Goal: Leave review/rating: Share an evaluation or opinion about a product, service, or content

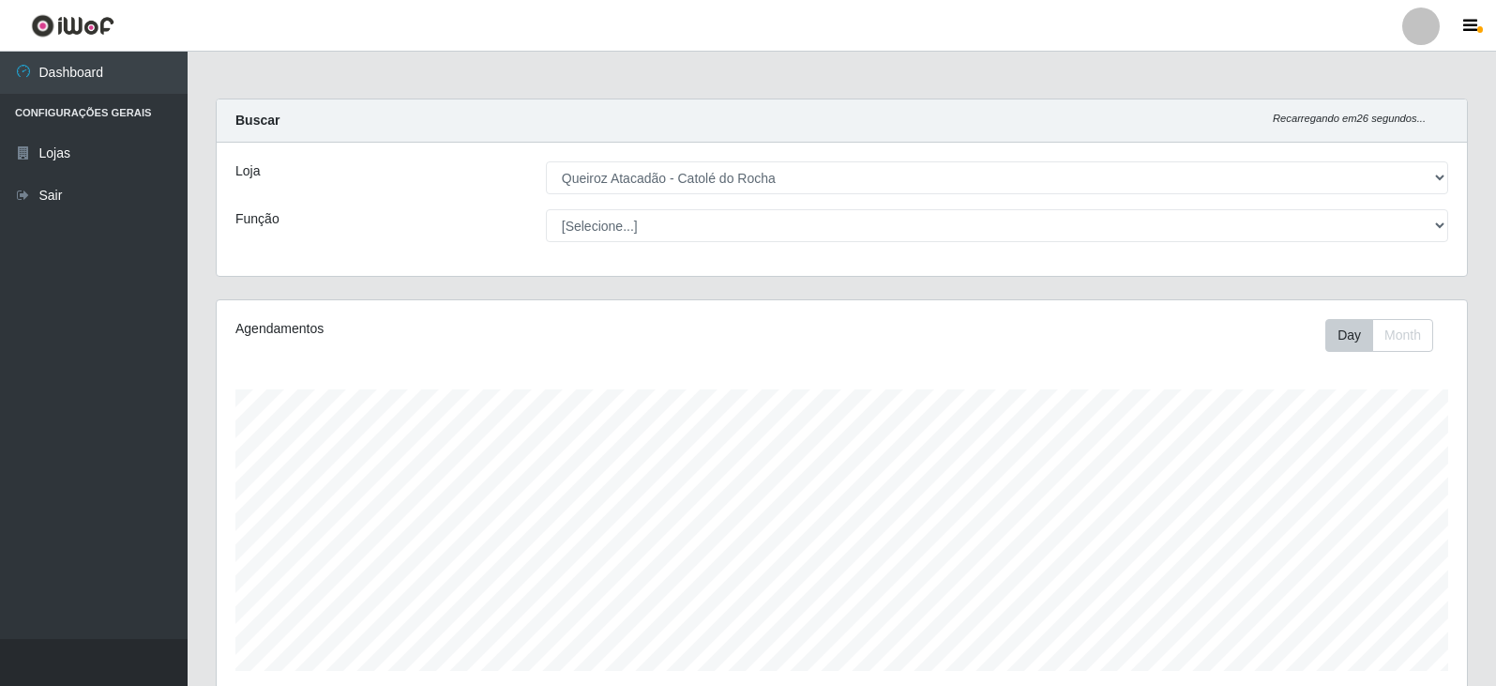
select select "500"
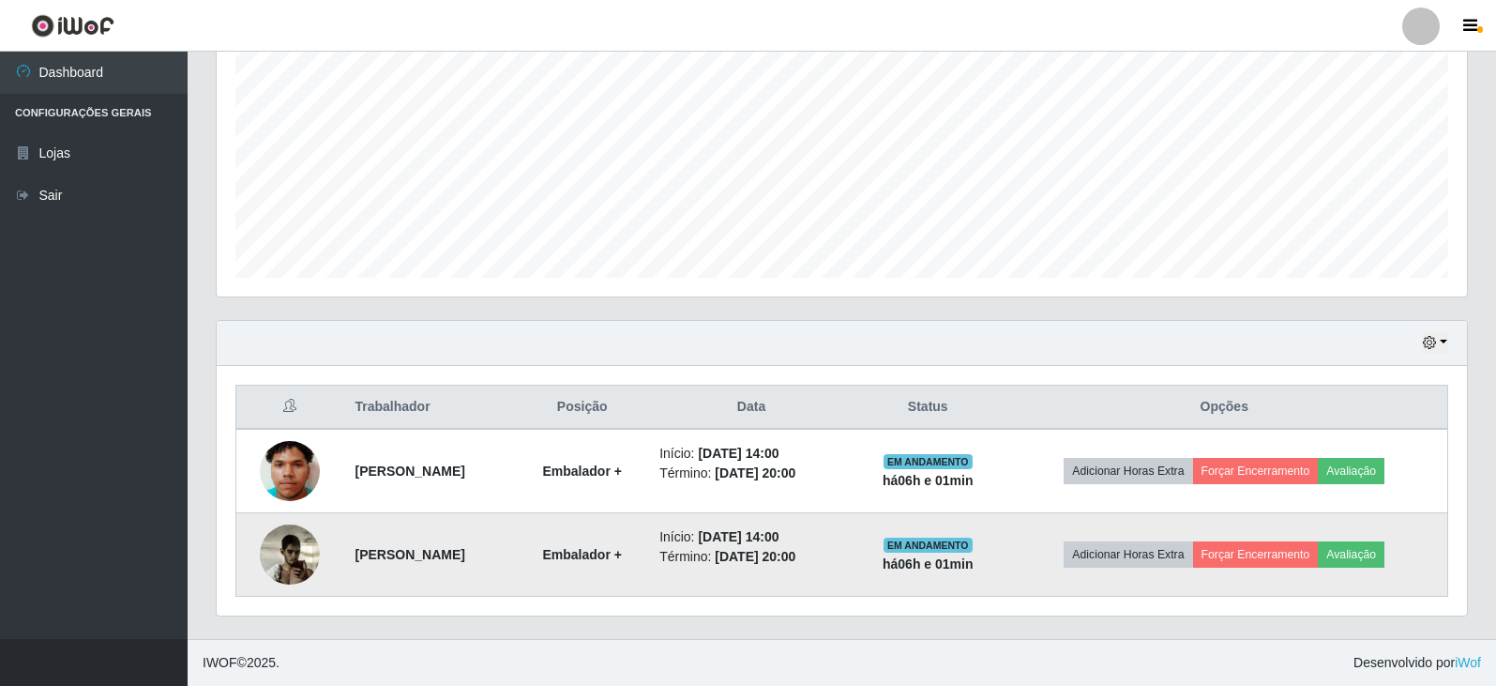
scroll to position [389, 1250]
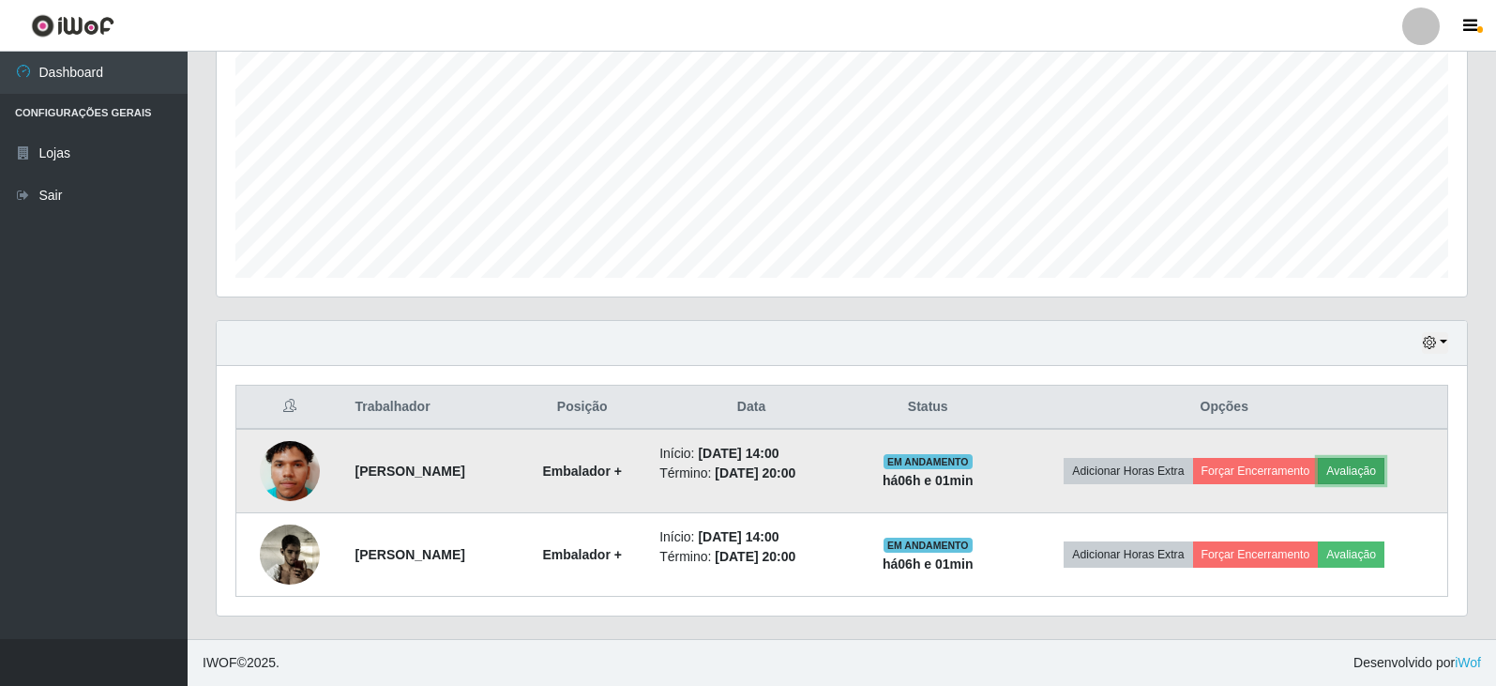
click at [1372, 470] on button "Avaliação" at bounding box center [1351, 471] width 67 height 26
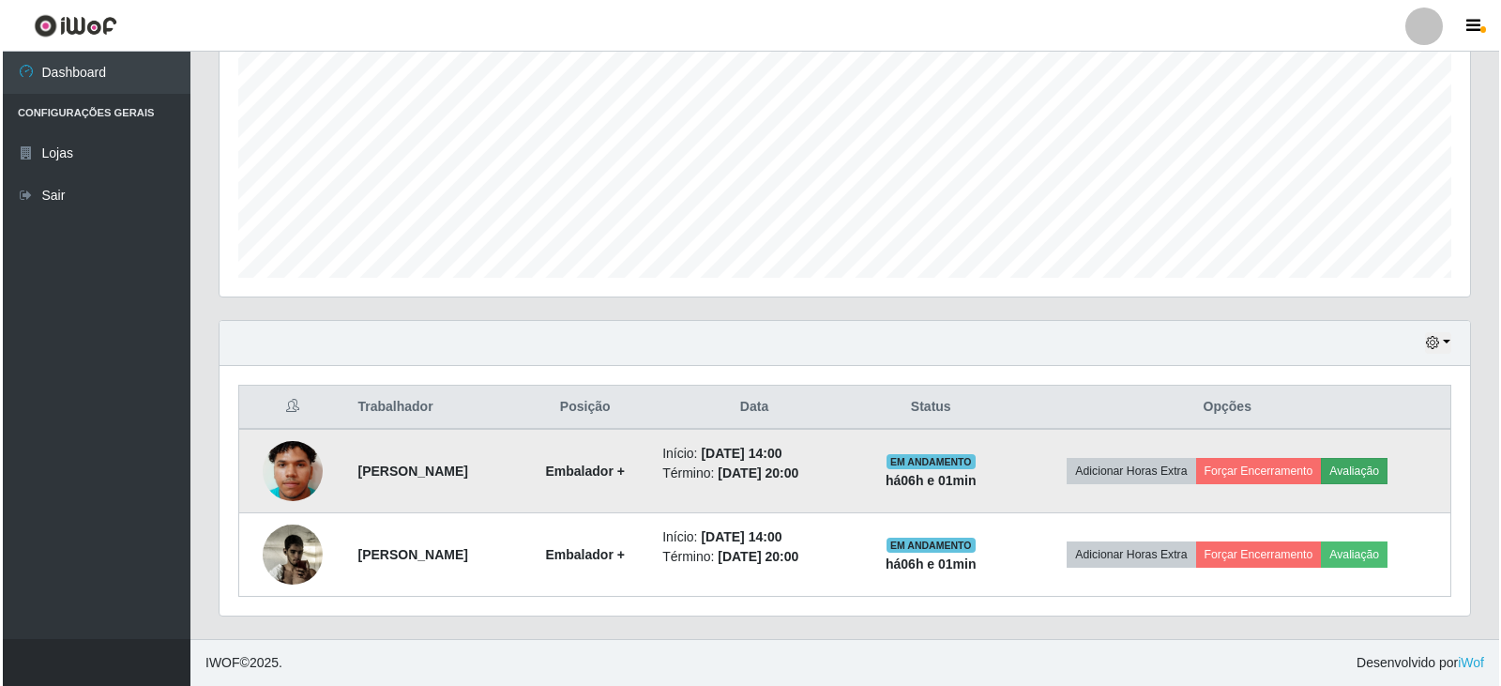
scroll to position [389, 1241]
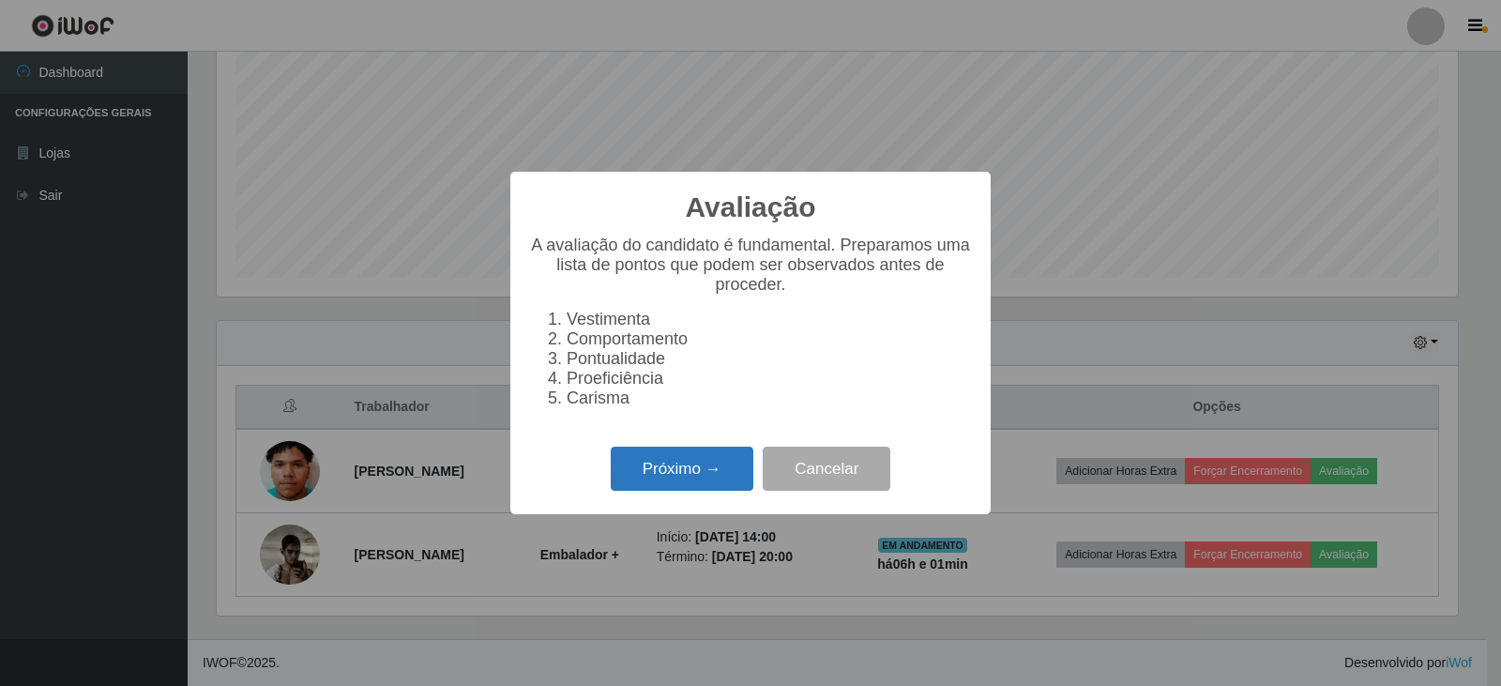
click at [688, 480] on button "Próximo →" at bounding box center [682, 468] width 143 height 44
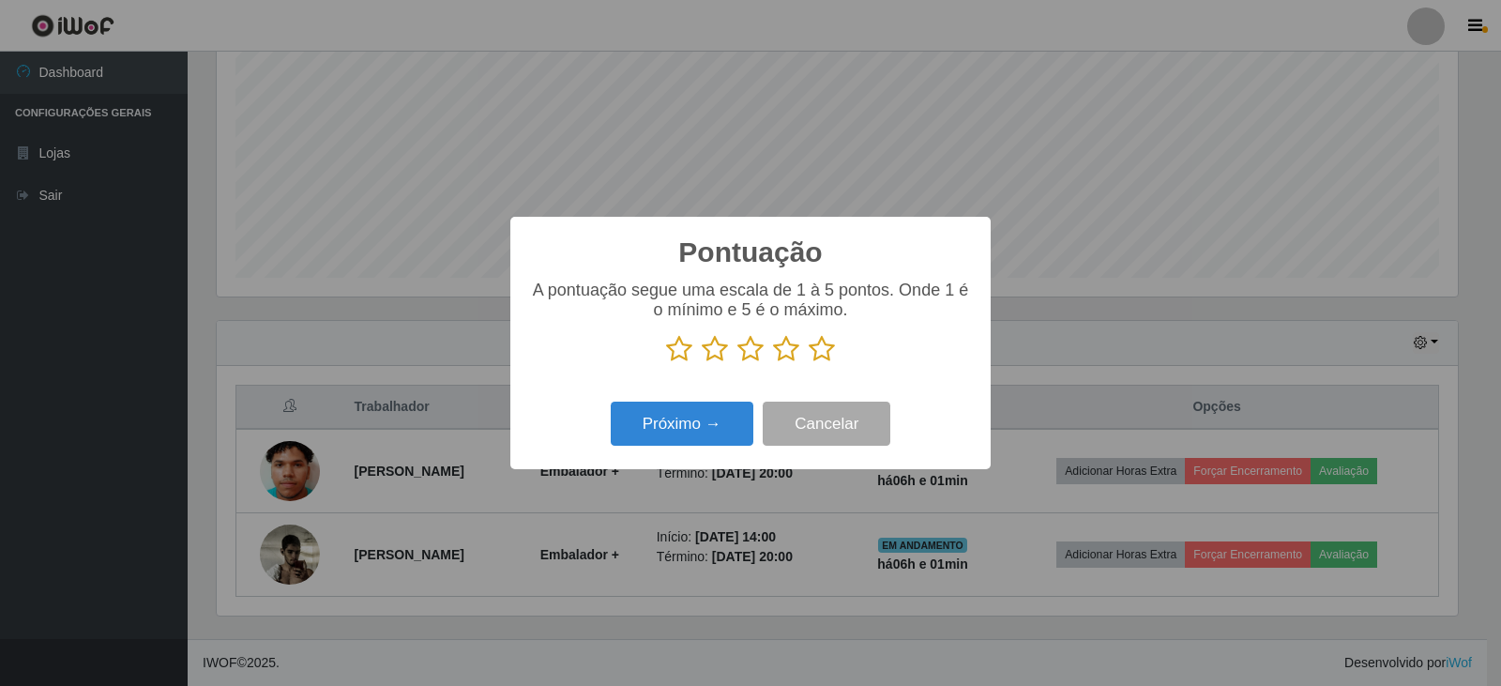
click at [824, 354] on icon at bounding box center [822, 349] width 26 height 28
click at [809, 363] on input "radio" at bounding box center [809, 363] width 0 height 0
click at [679, 428] on button "Próximo →" at bounding box center [682, 423] width 143 height 44
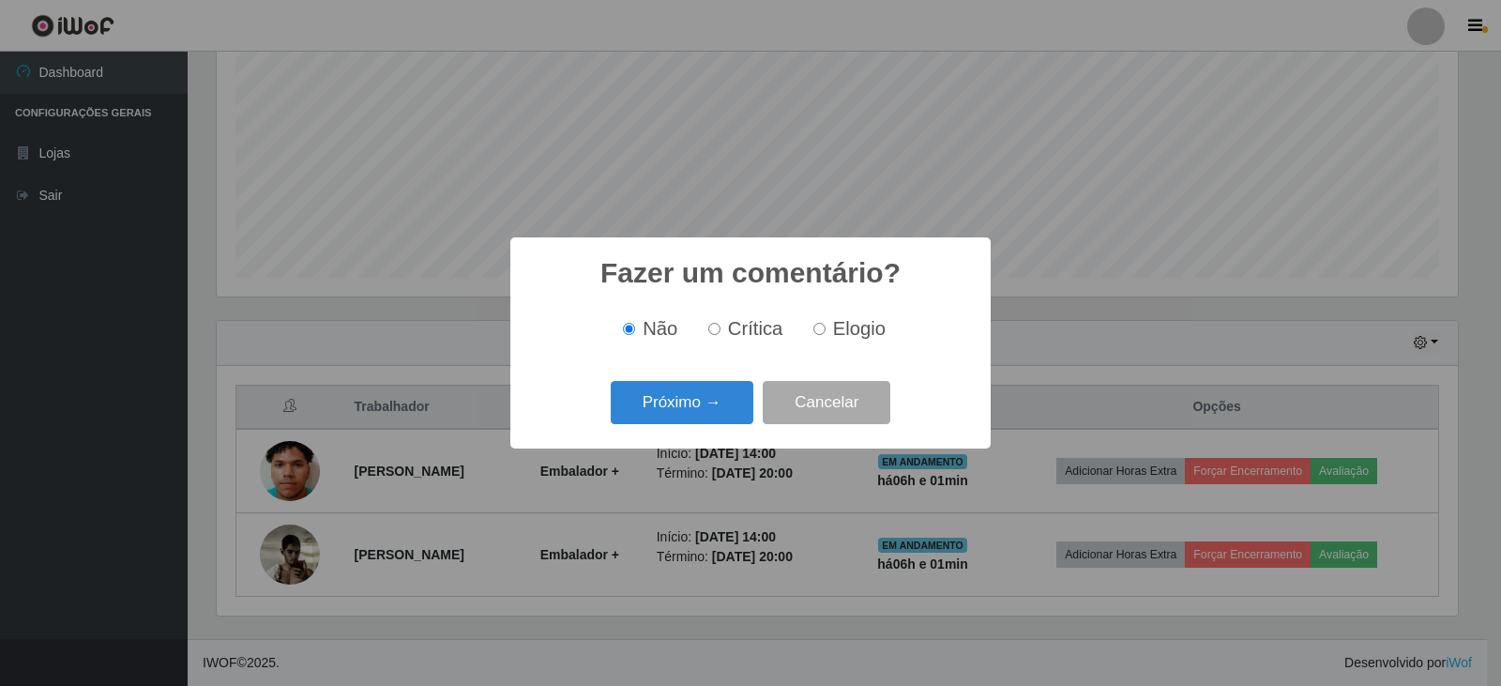
click at [819, 328] on input "Elogio" at bounding box center [819, 329] width 12 height 12
radio input "true"
click at [703, 410] on button "Próximo →" at bounding box center [682, 403] width 143 height 44
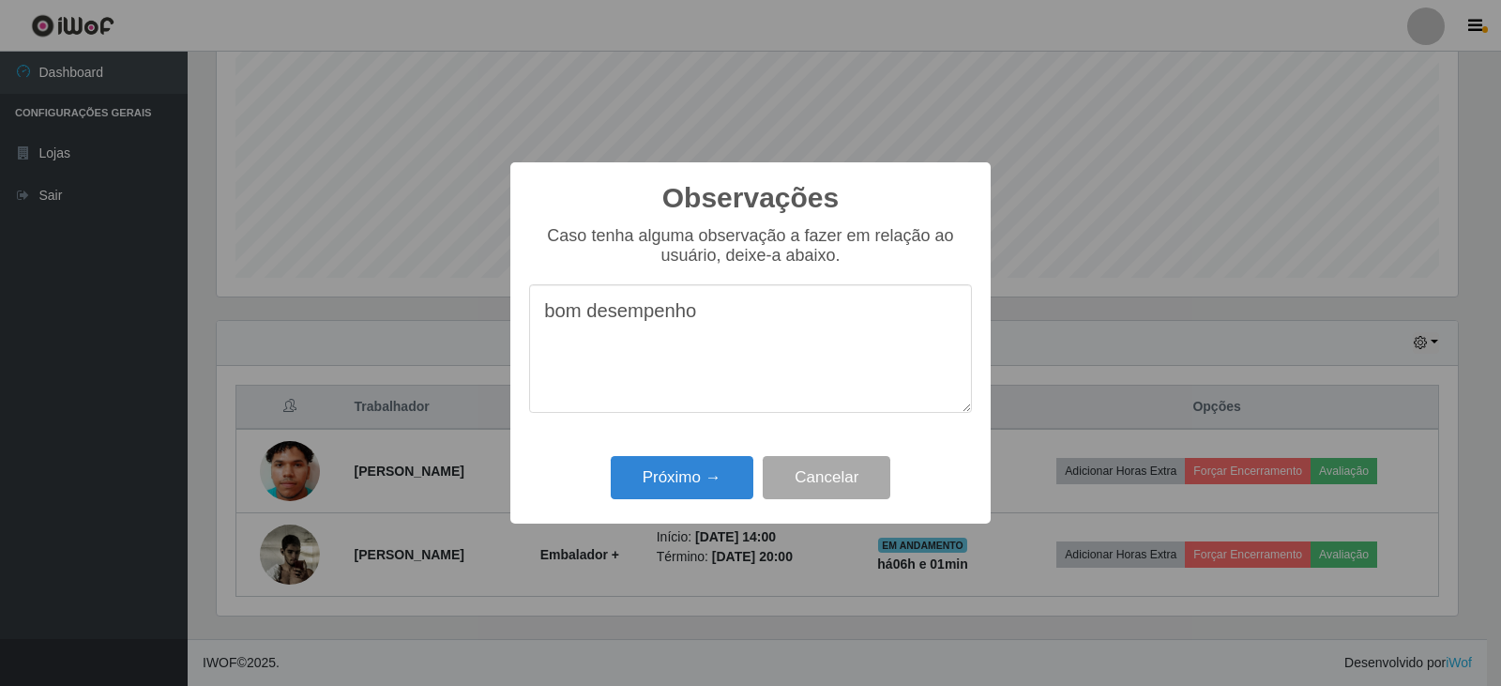
type textarea "bom desempenho"
drag, startPoint x: 668, startPoint y: 522, endPoint x: 675, endPoint y: 534, distance: 14.3
click at [673, 549] on div "Observações × Caso tenha alguma observação a fazer em relação ao usuário, deixe…" at bounding box center [750, 343] width 1501 height 686
click at [694, 478] on button "Próximo →" at bounding box center [682, 478] width 143 height 44
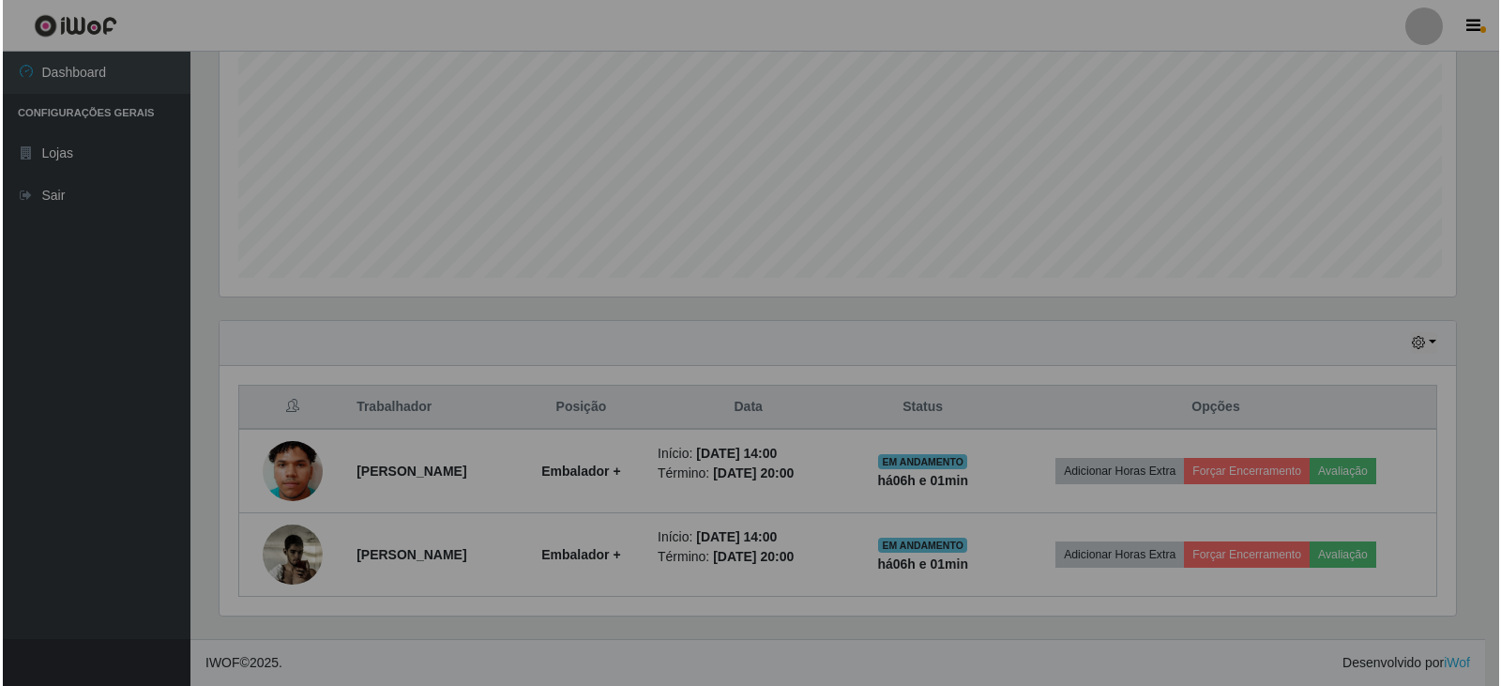
scroll to position [389, 1250]
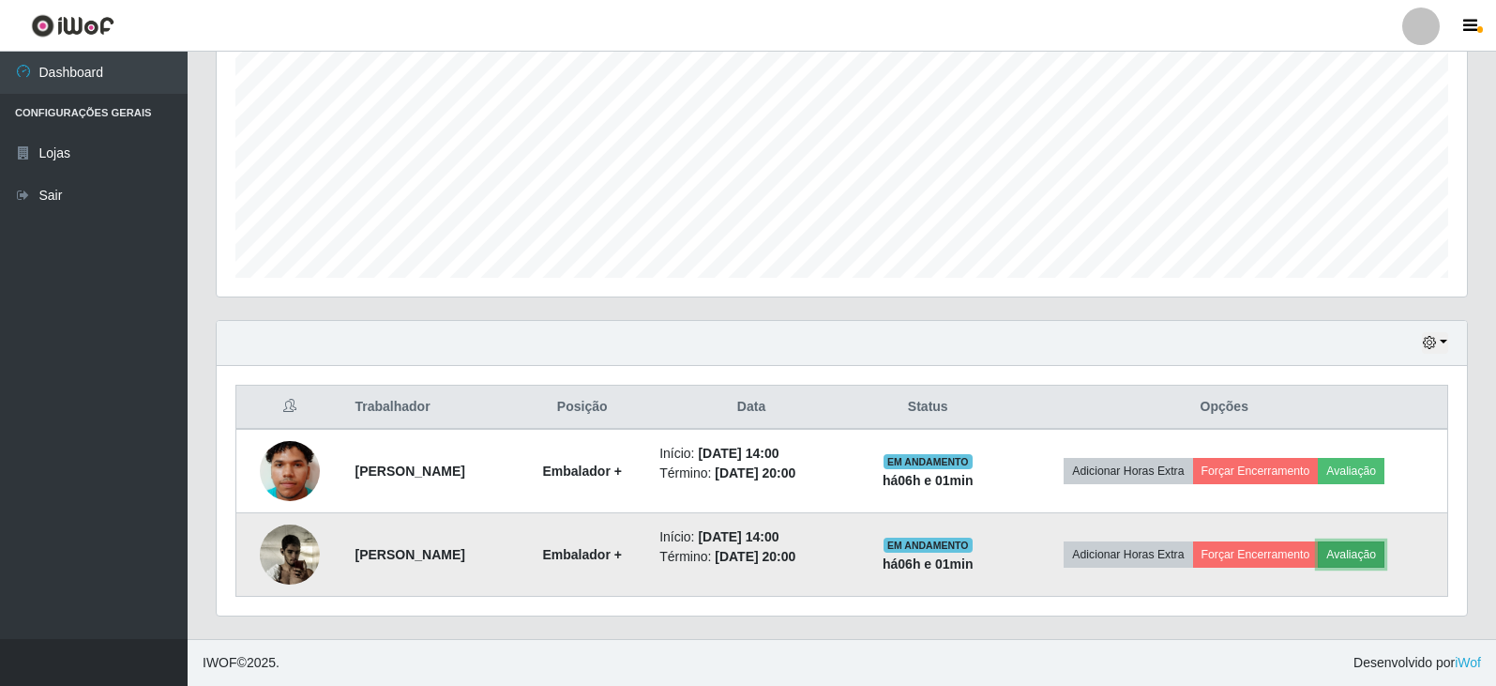
click at [1370, 557] on button "Avaliação" at bounding box center [1351, 554] width 67 height 26
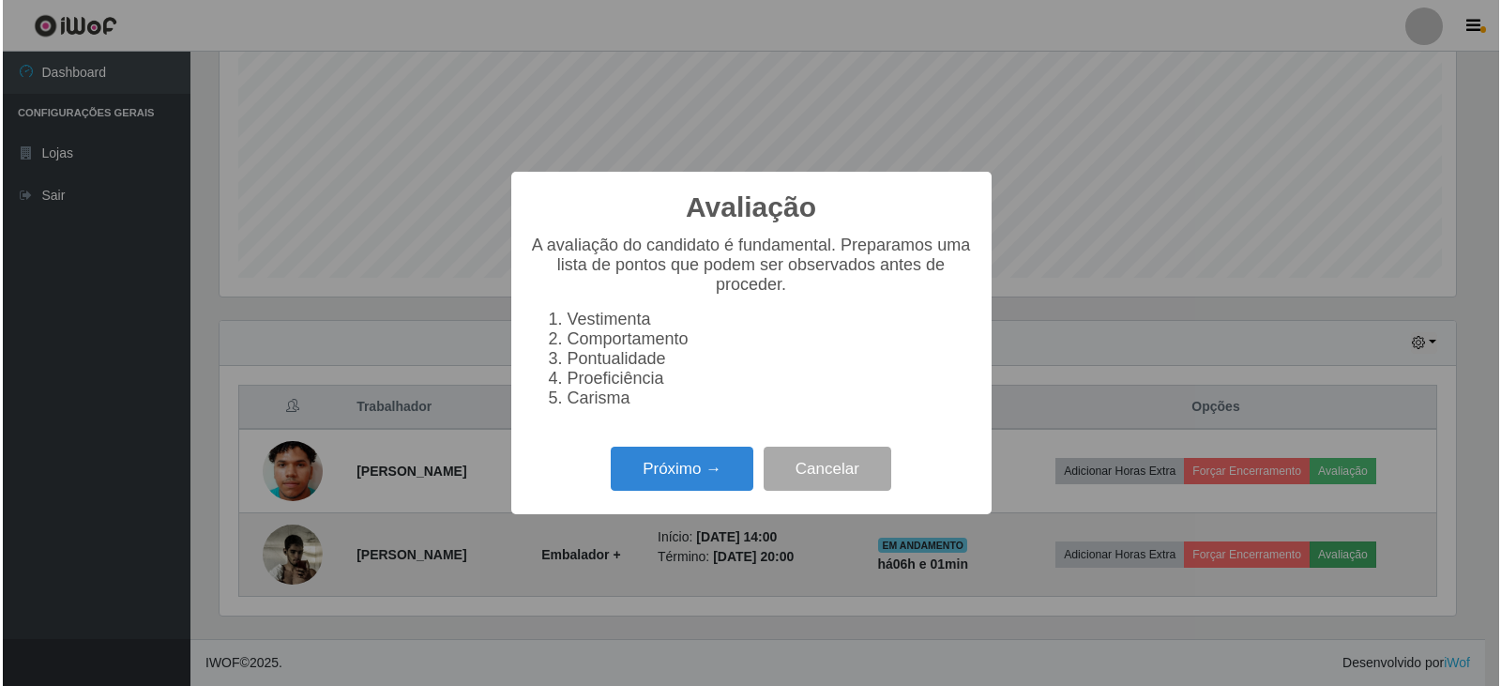
scroll to position [389, 1241]
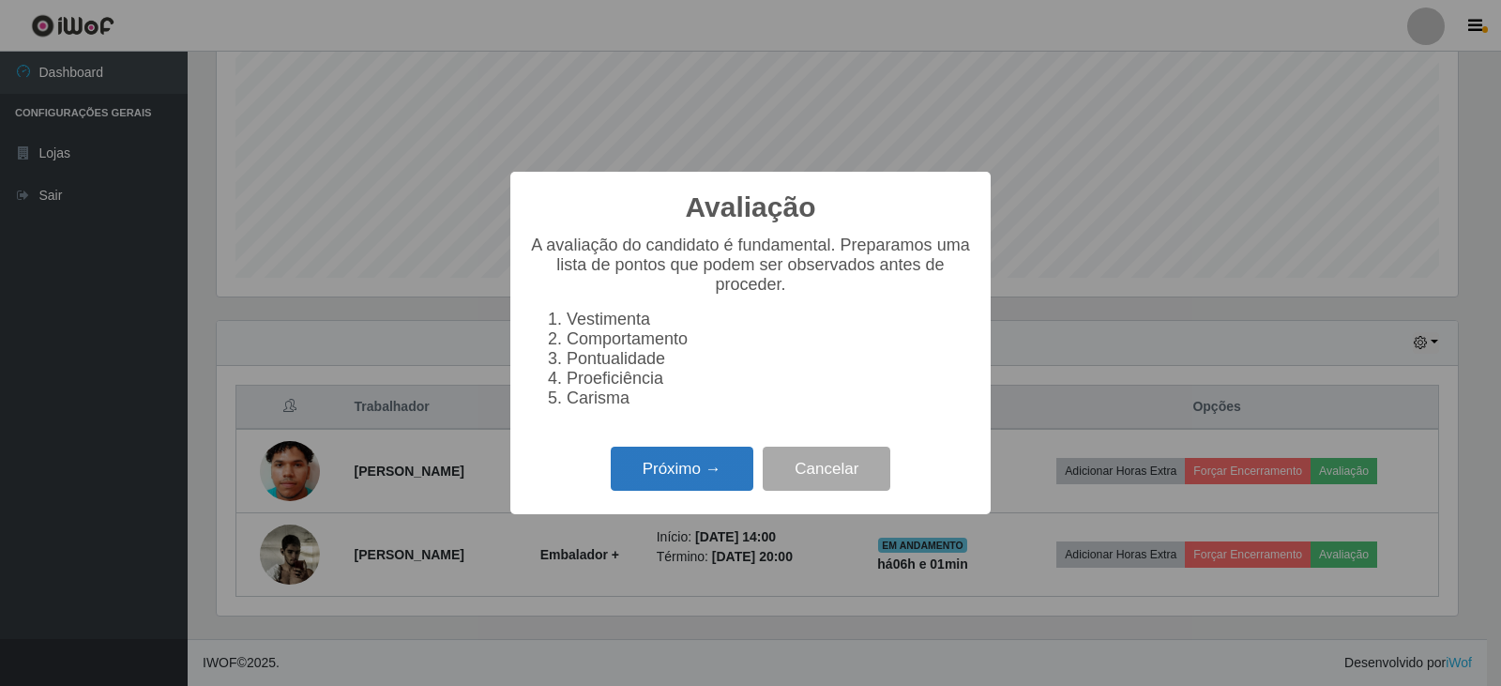
click at [693, 486] on button "Próximo →" at bounding box center [682, 468] width 143 height 44
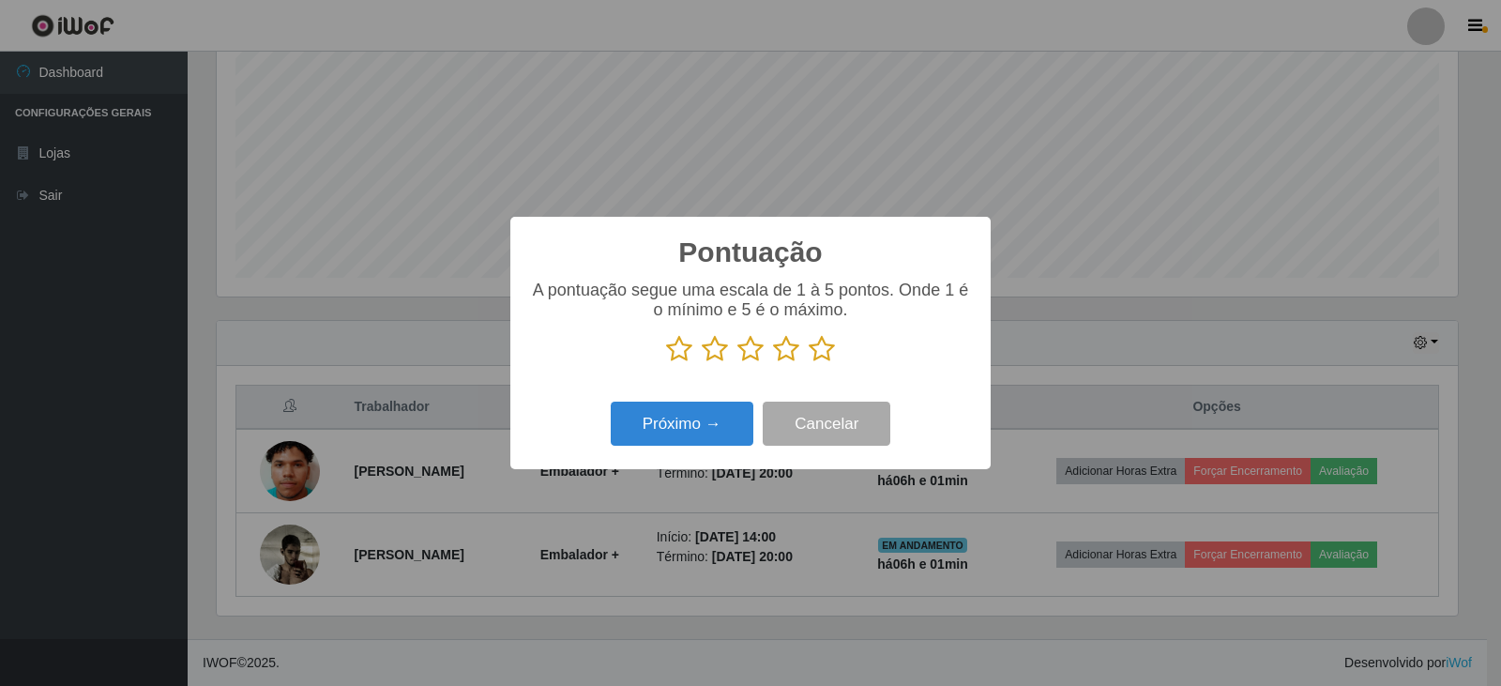
click at [824, 352] on icon at bounding box center [822, 349] width 26 height 28
click at [809, 363] on input "radio" at bounding box center [809, 363] width 0 height 0
click at [705, 417] on button "Próximo →" at bounding box center [682, 423] width 143 height 44
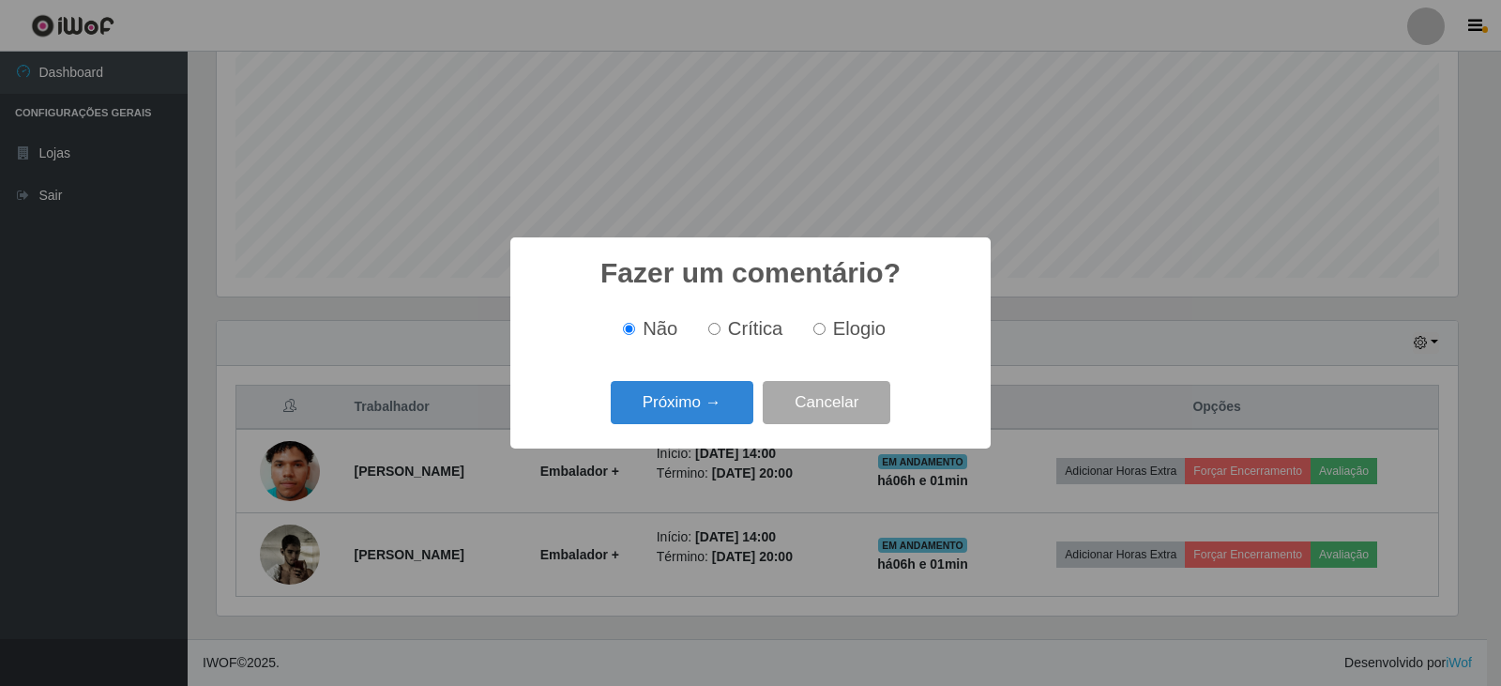
click at [824, 331] on label "Elogio" at bounding box center [846, 329] width 80 height 22
click at [824, 331] on input "Elogio" at bounding box center [819, 329] width 12 height 12
radio input "true"
click at [704, 392] on button "Próximo →" at bounding box center [682, 403] width 143 height 44
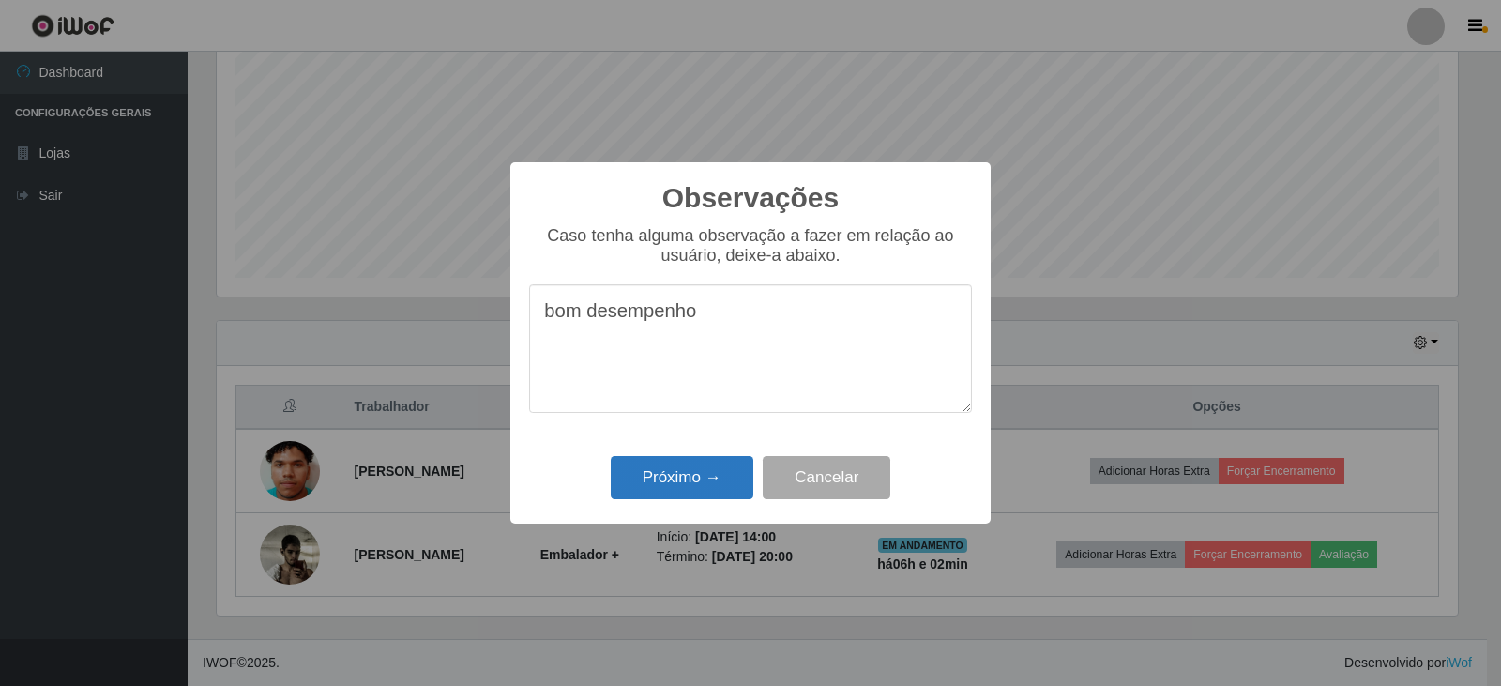
type textarea "bom desempenho"
click at [684, 479] on button "Próximo →" at bounding box center [682, 478] width 143 height 44
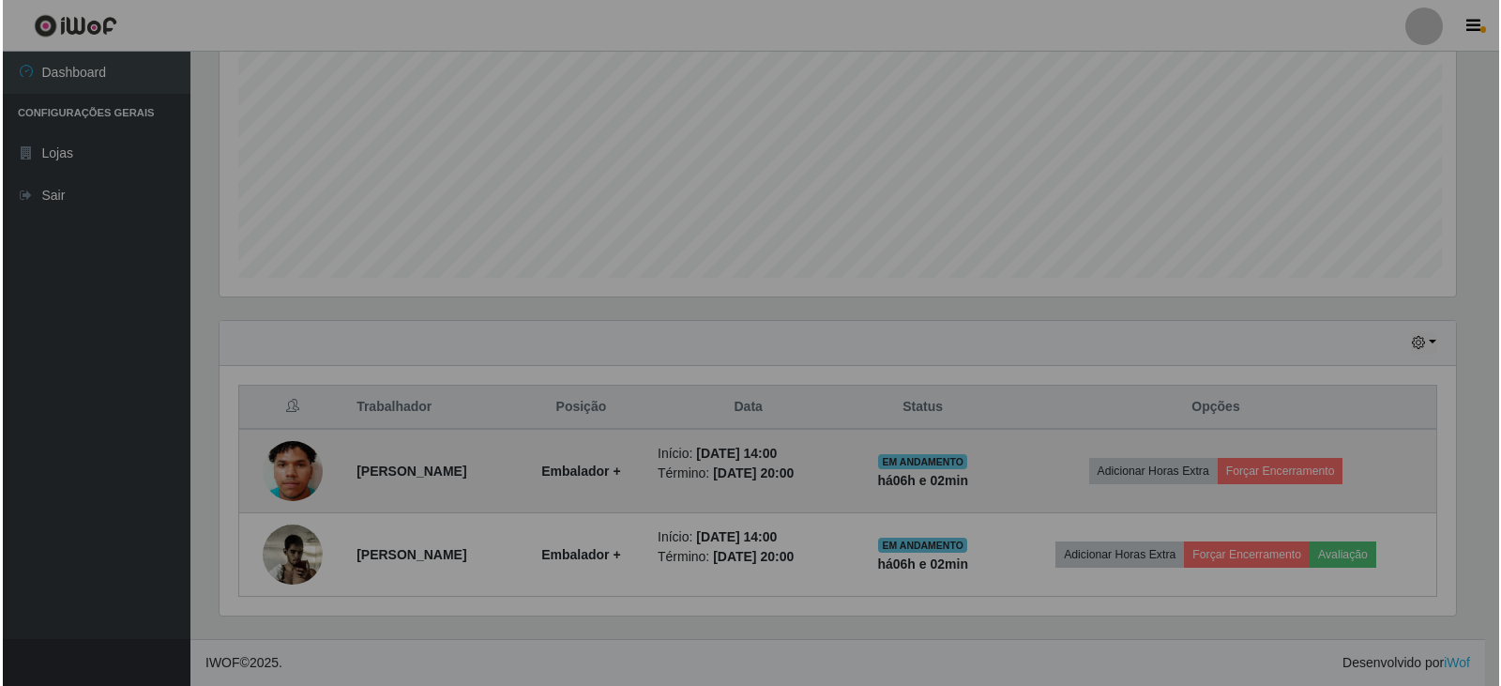
scroll to position [389, 1250]
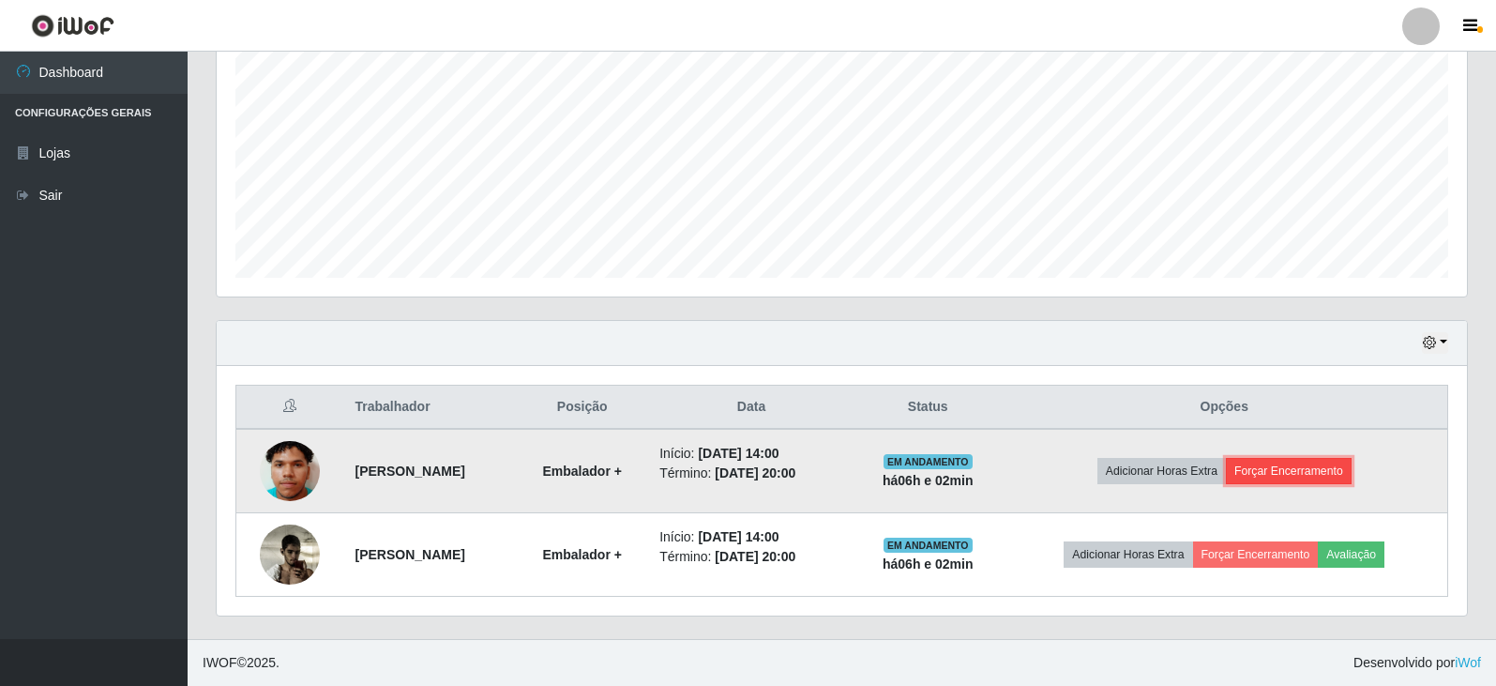
click at [1316, 467] on button "Forçar Encerramento" at bounding box center [1289, 471] width 126 height 26
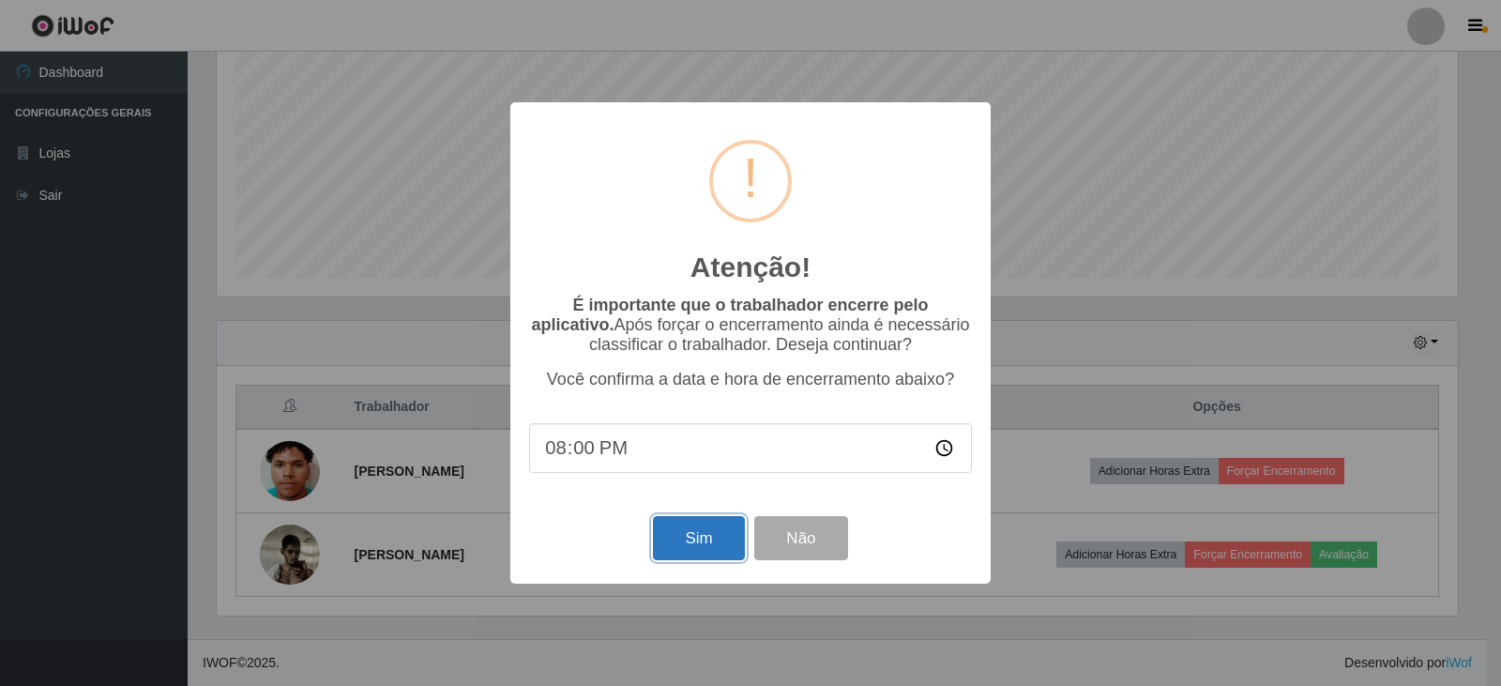
click at [687, 543] on button "Sim" at bounding box center [698, 538] width 91 height 44
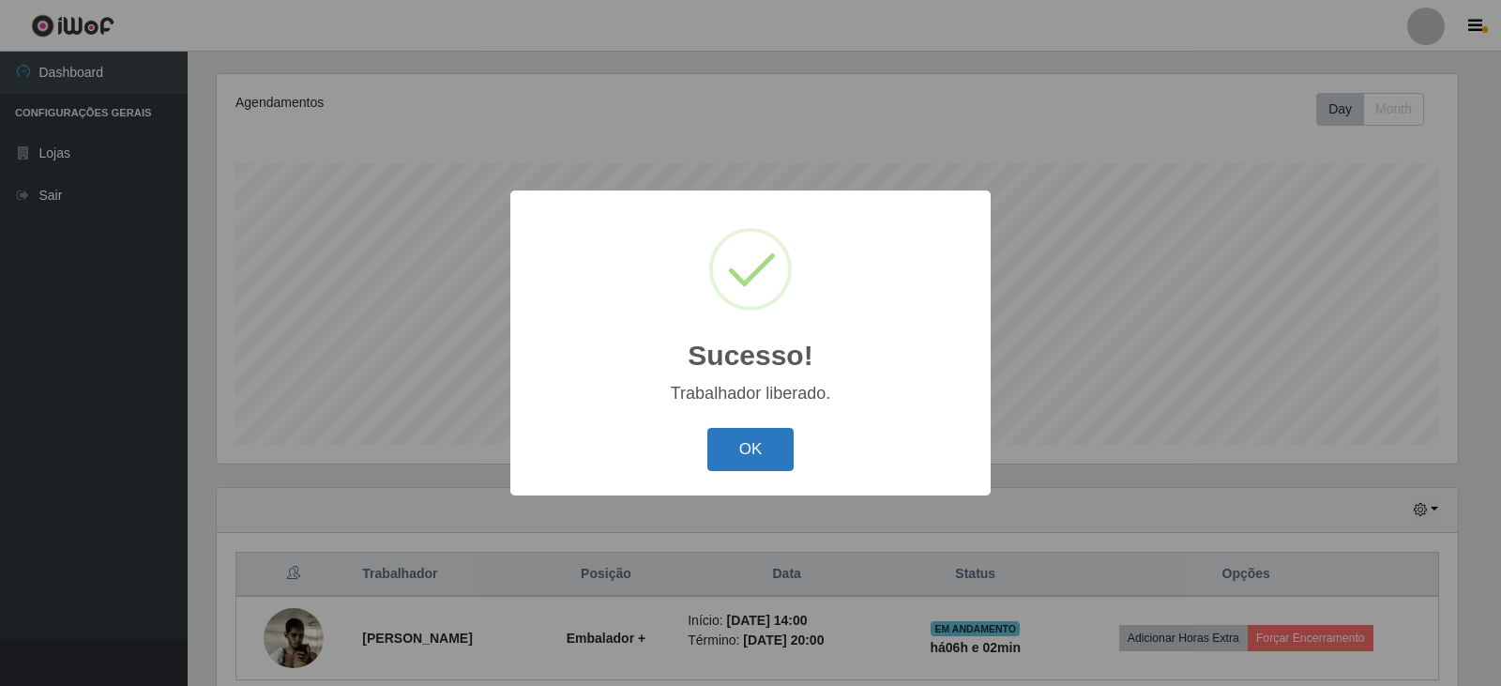
click at [754, 449] on button "OK" at bounding box center [750, 450] width 87 height 44
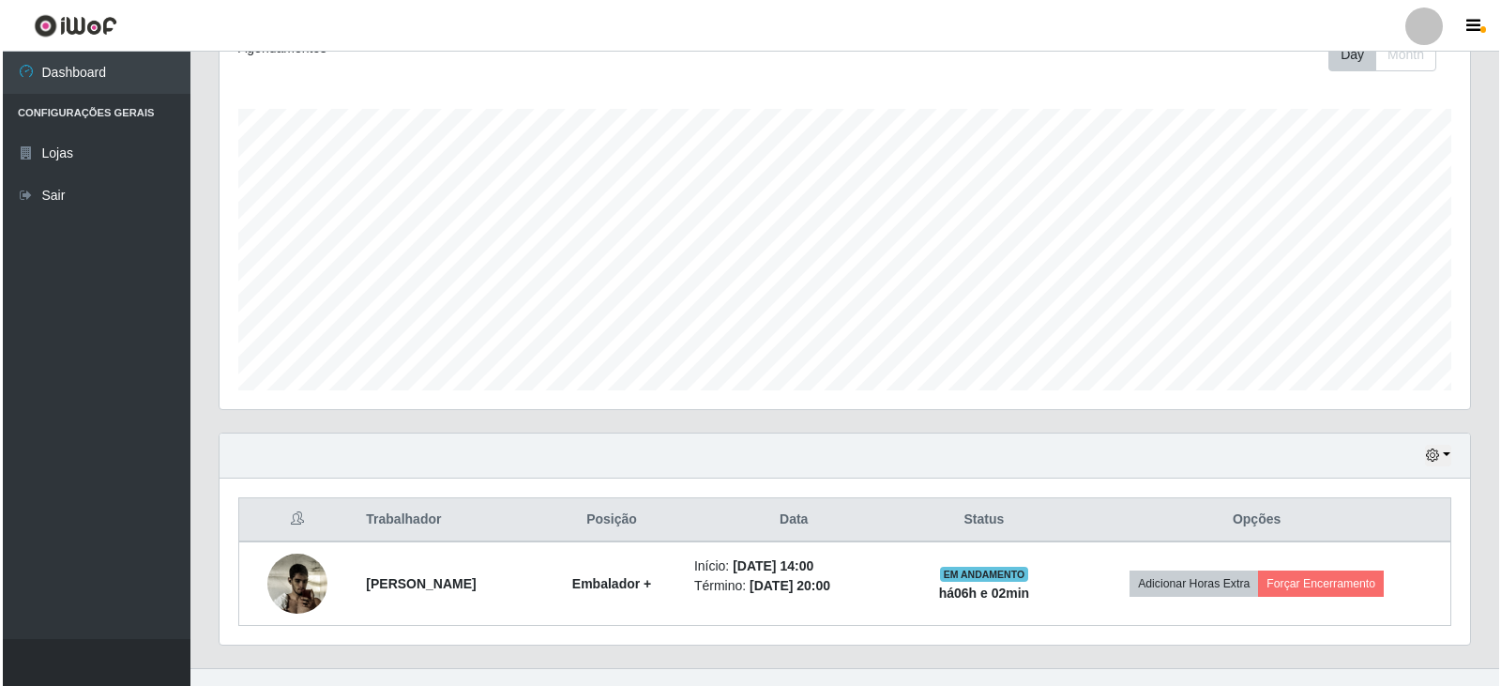
scroll to position [310, 0]
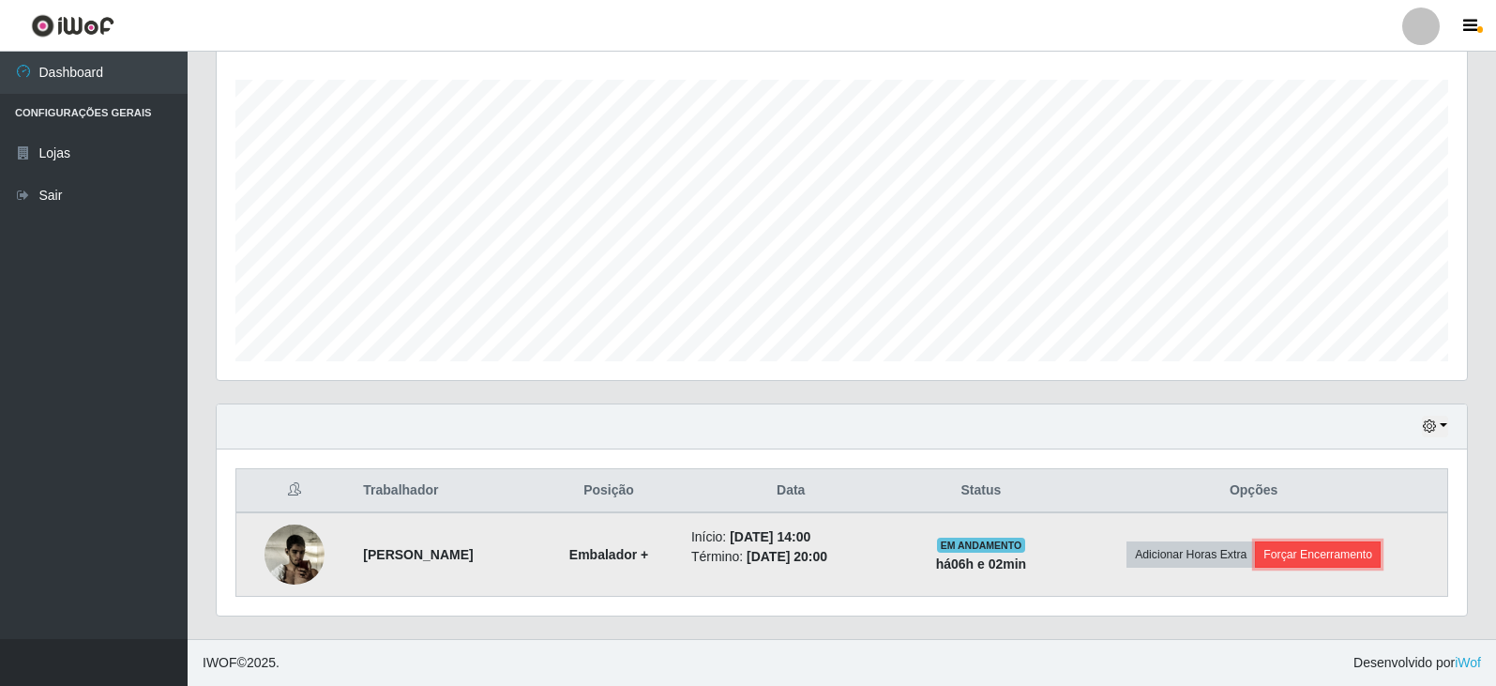
click at [1336, 551] on button "Forçar Encerramento" at bounding box center [1318, 554] width 126 height 26
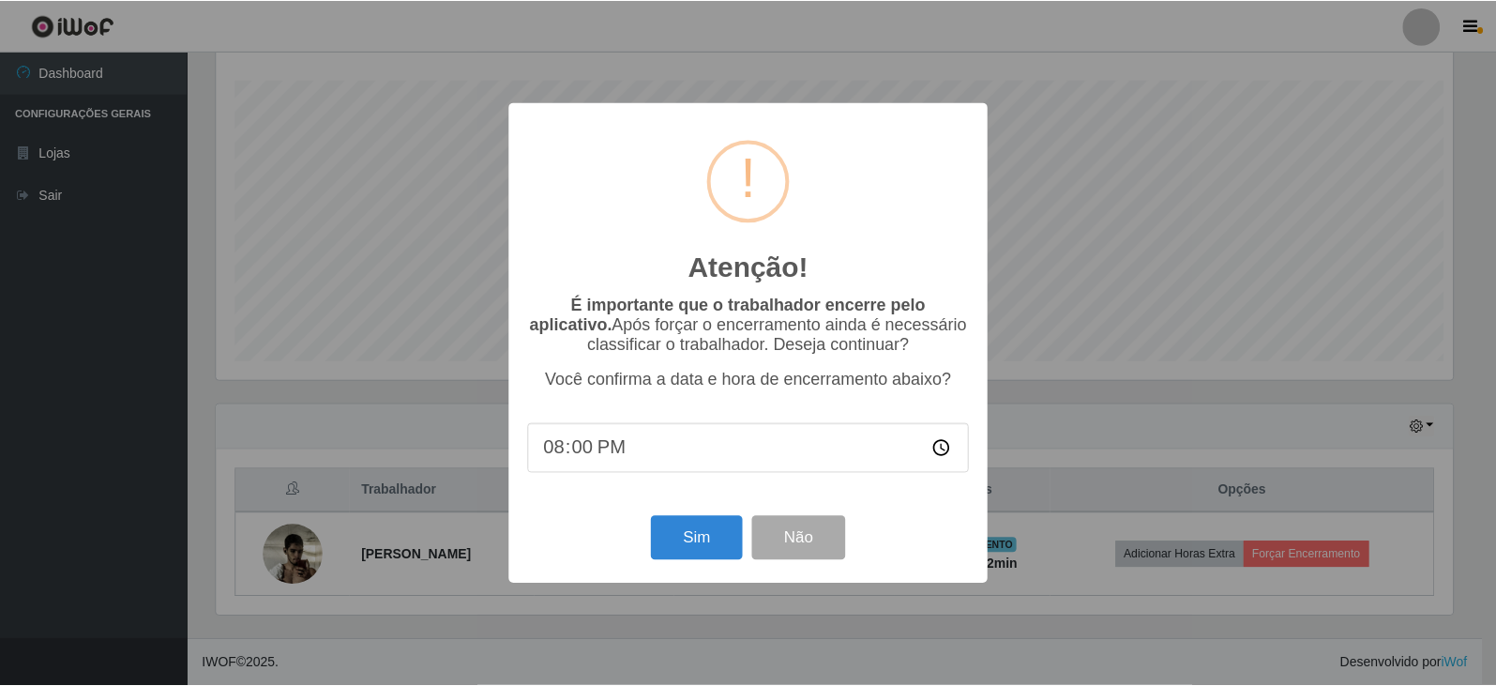
scroll to position [389, 1241]
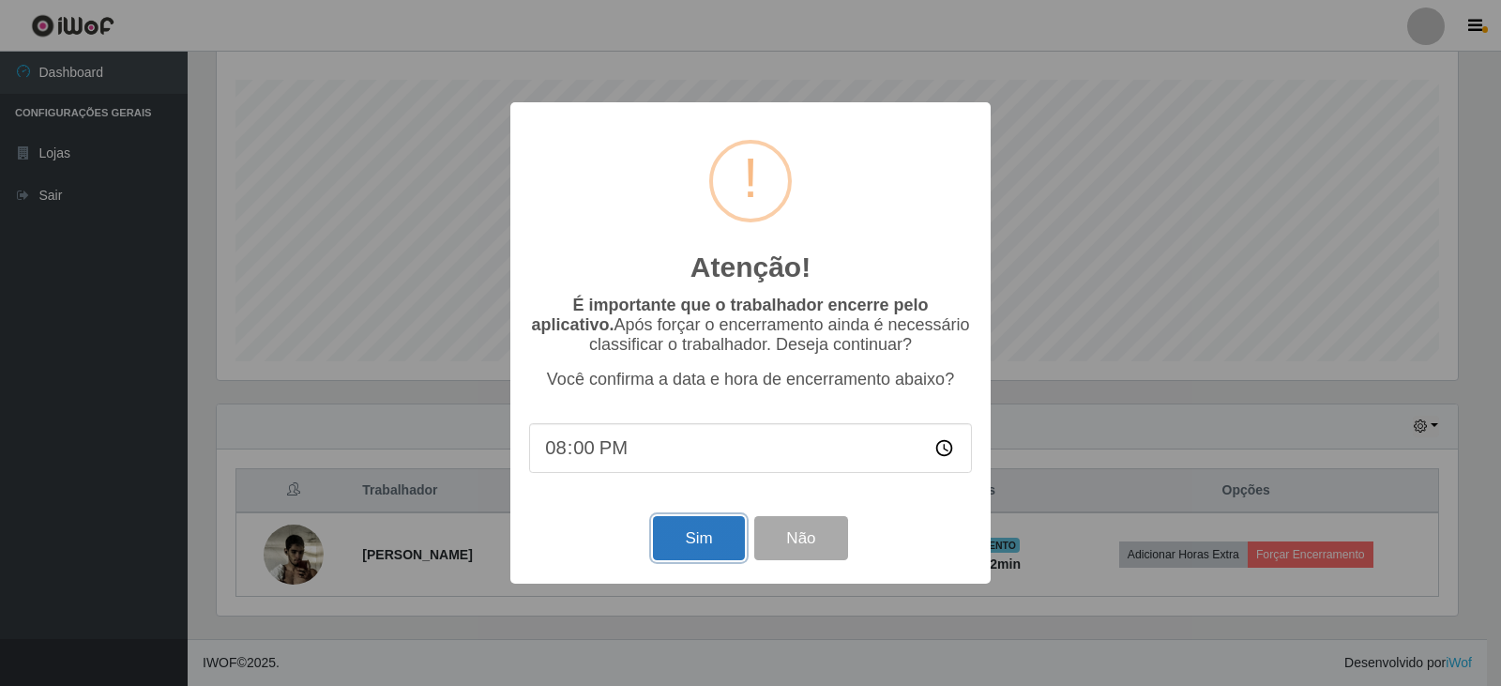
click at [675, 538] on button "Sim" at bounding box center [698, 538] width 91 height 44
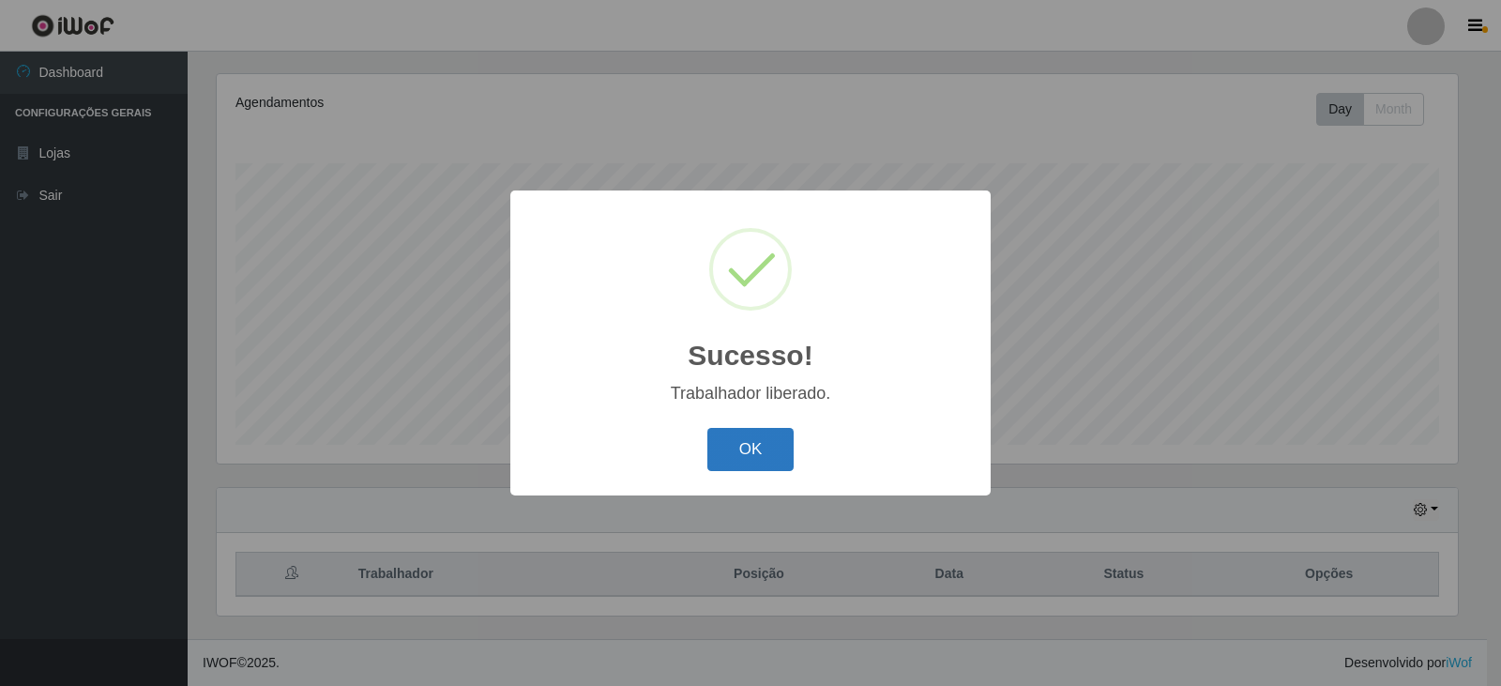
click at [782, 449] on button "OK" at bounding box center [750, 450] width 87 height 44
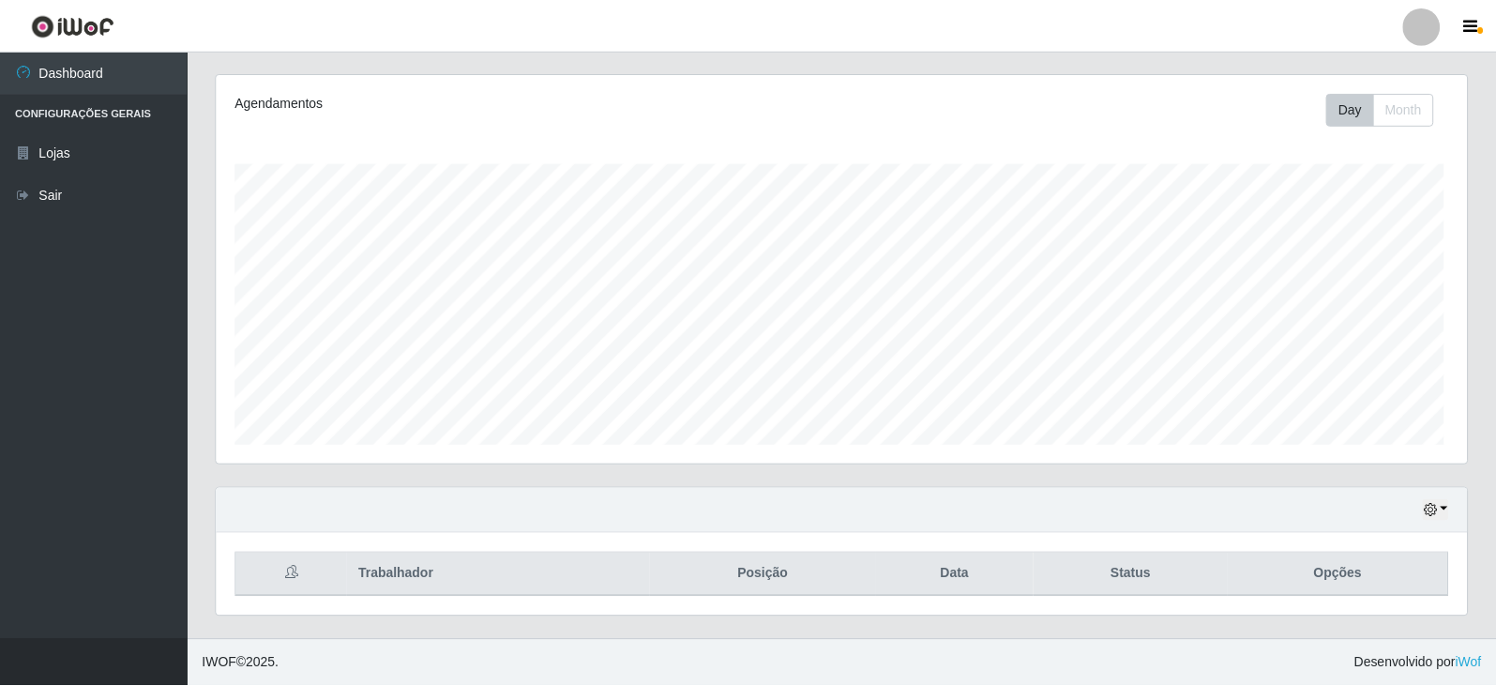
scroll to position [389, 1250]
